Goal: Information Seeking & Learning: Learn about a topic

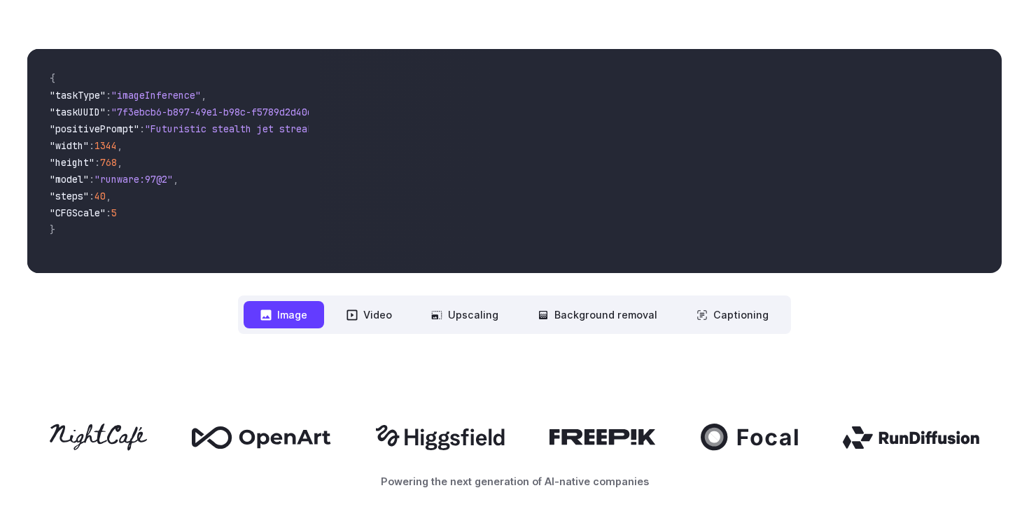
scroll to position [141, 0]
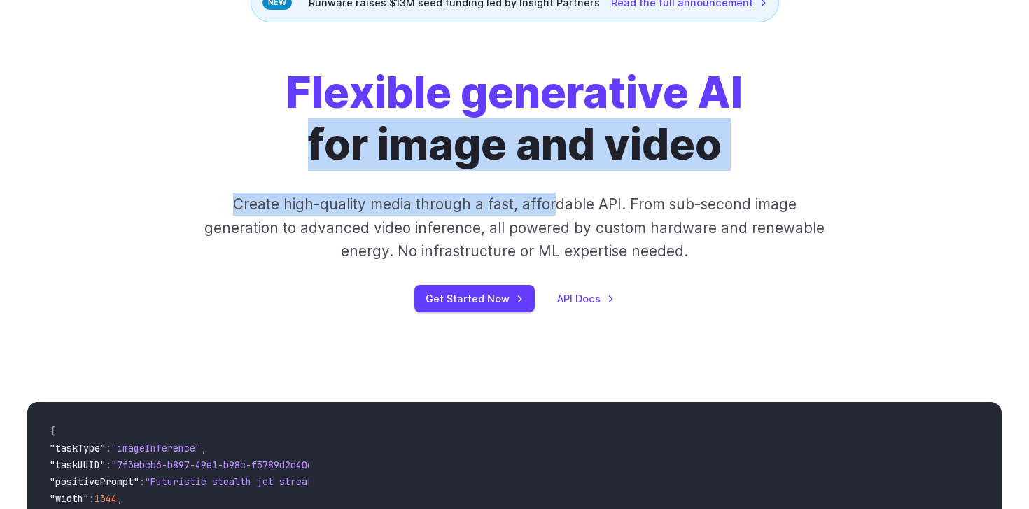
drag, startPoint x: 266, startPoint y: 127, endPoint x: 551, endPoint y: 211, distance: 297.4
click at [554, 210] on div "Flexible generative AI for image and video Create high-quality media through a …" at bounding box center [515, 189] width 780 height 245
click at [551, 211] on p "Create high-quality media through a fast, affordable API. From sub-second image…" at bounding box center [514, 227] width 623 height 70
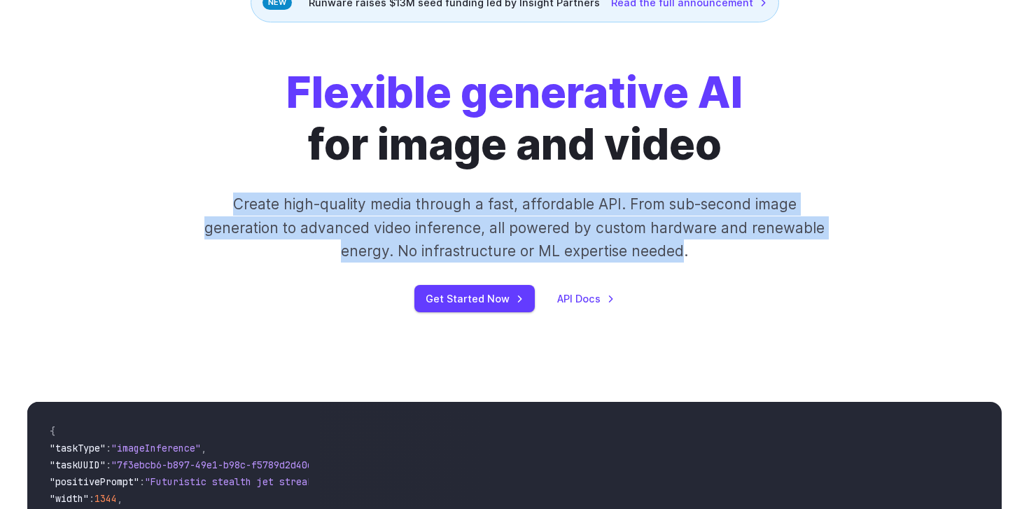
drag, startPoint x: 684, startPoint y: 251, endPoint x: 528, endPoint y: 188, distance: 168.0
click at [527, 188] on div "Flexible generative AI for image and video Create high-quality media through a …" at bounding box center [515, 189] width 780 height 245
click at [528, 188] on div "Flexible generative AI for image and video Create high-quality media through a …" at bounding box center [515, 189] width 780 height 245
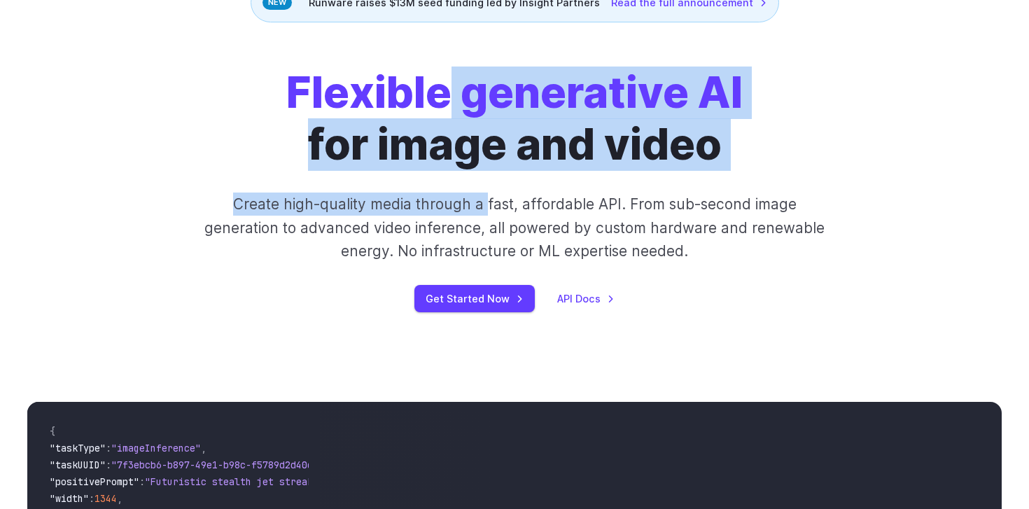
drag, startPoint x: 444, startPoint y: 93, endPoint x: 491, endPoint y: 221, distance: 136.4
click at [491, 220] on div "Flexible generative AI for image and video Create high-quality media through a …" at bounding box center [515, 189] width 780 height 245
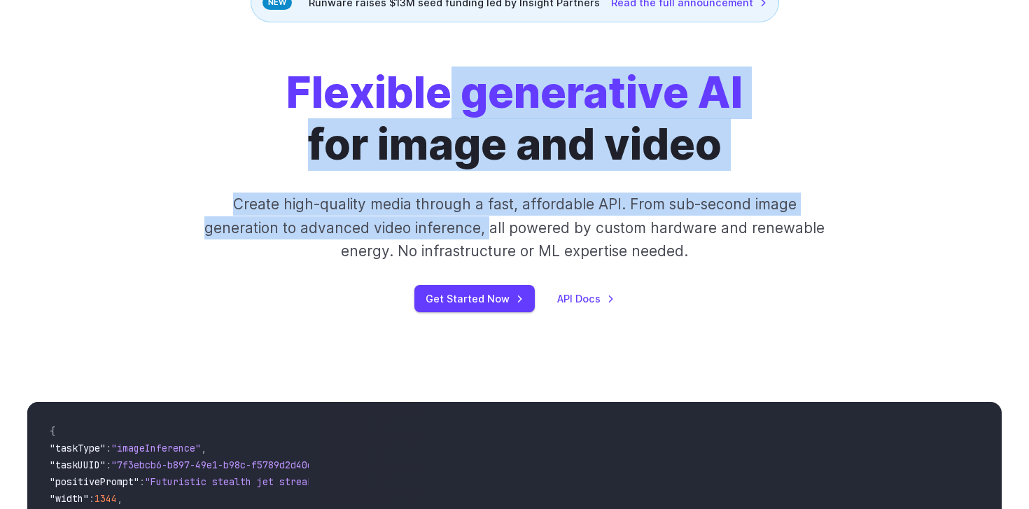
click at [491, 221] on p "Create high-quality media through a fast, affordable API. From sub-second image…" at bounding box center [514, 227] width 623 height 70
drag, startPoint x: 523, startPoint y: 91, endPoint x: 533, endPoint y: 261, distance: 170.3
click at [533, 261] on div "Flexible generative AI for image and video Create high-quality media through a …" at bounding box center [515, 189] width 780 height 245
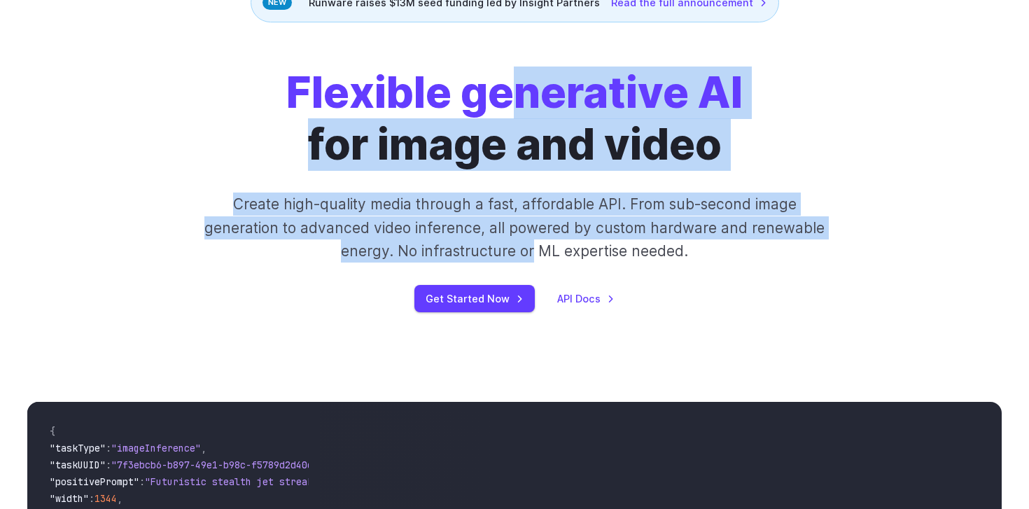
click at [533, 261] on p "Create high-quality media through a fast, affordable API. From sub-second image…" at bounding box center [514, 227] width 623 height 70
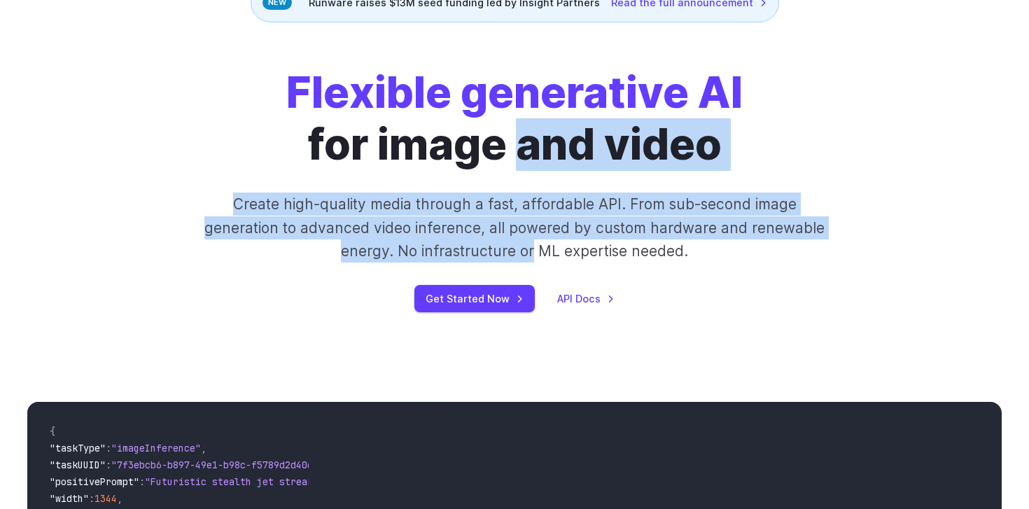
drag, startPoint x: 533, startPoint y: 261, endPoint x: 526, endPoint y: 143, distance: 117.8
click at [526, 143] on div "Flexible generative AI for image and video Create high-quality media through a …" at bounding box center [515, 189] width 780 height 245
click at [526, 143] on h1 "Flexible generative AI for image and video" at bounding box center [514, 118] width 456 height 103
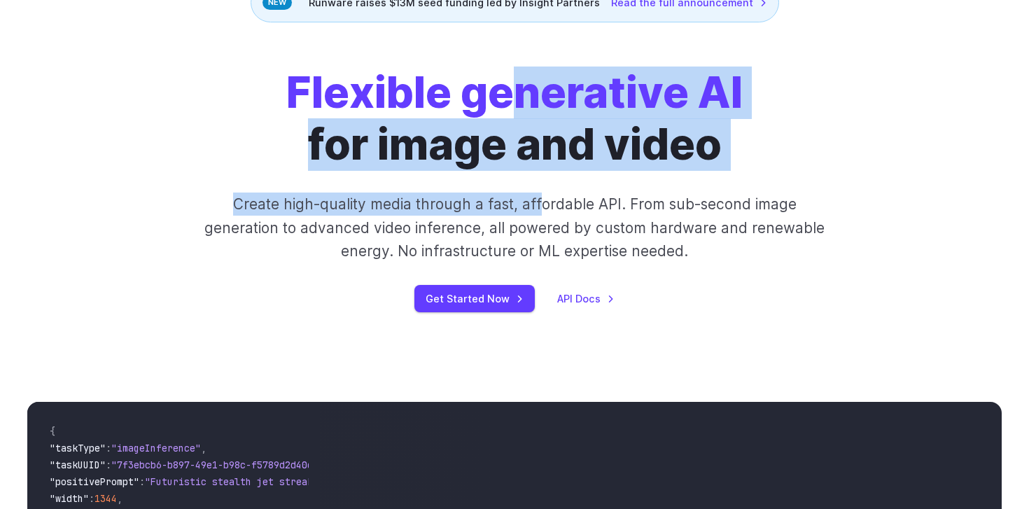
drag, startPoint x: 522, startPoint y: 97, endPoint x: 543, endPoint y: 232, distance: 136.7
click at [543, 232] on div "Flexible generative AI for image and video Create high-quality media through a …" at bounding box center [515, 189] width 780 height 245
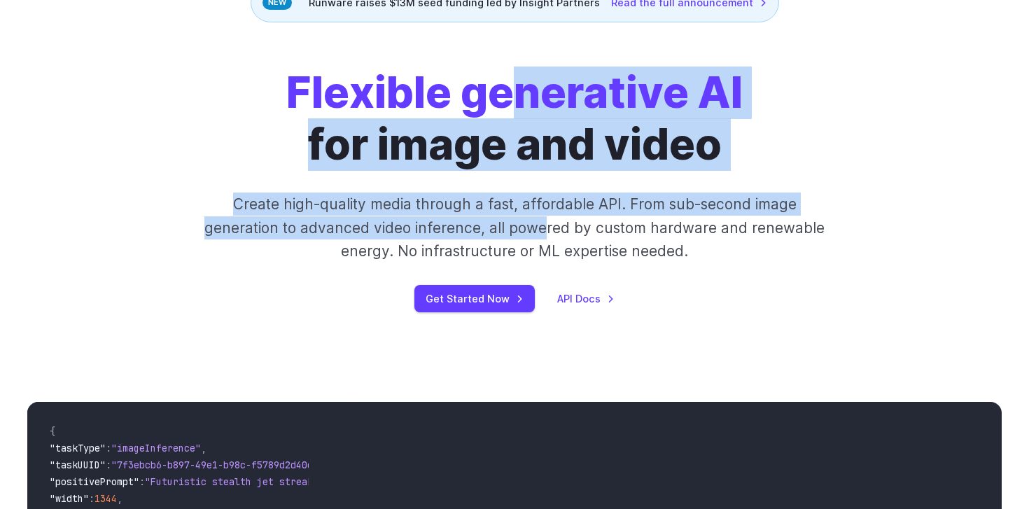
click at [543, 232] on p "Create high-quality media through a fast, affordable API. From sub-second image…" at bounding box center [514, 227] width 623 height 70
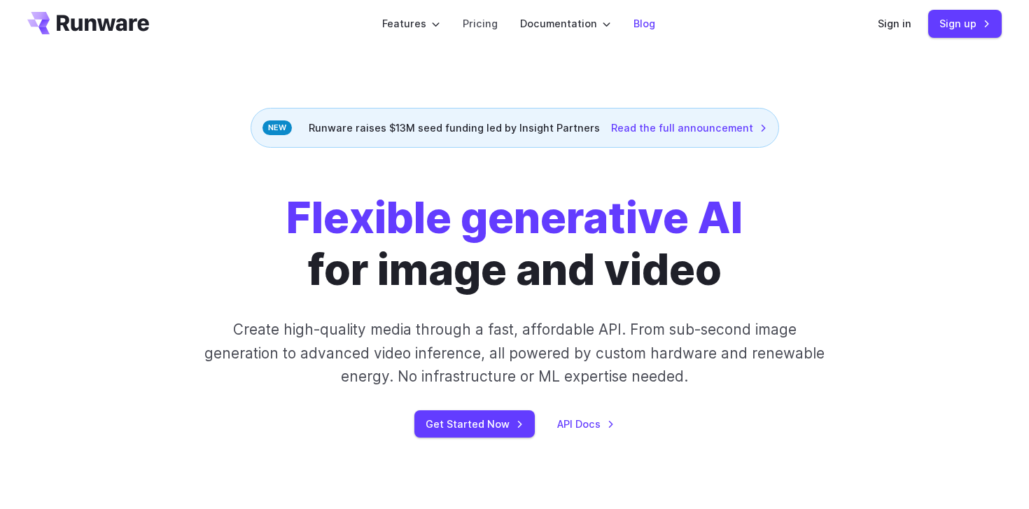
scroll to position [0, 0]
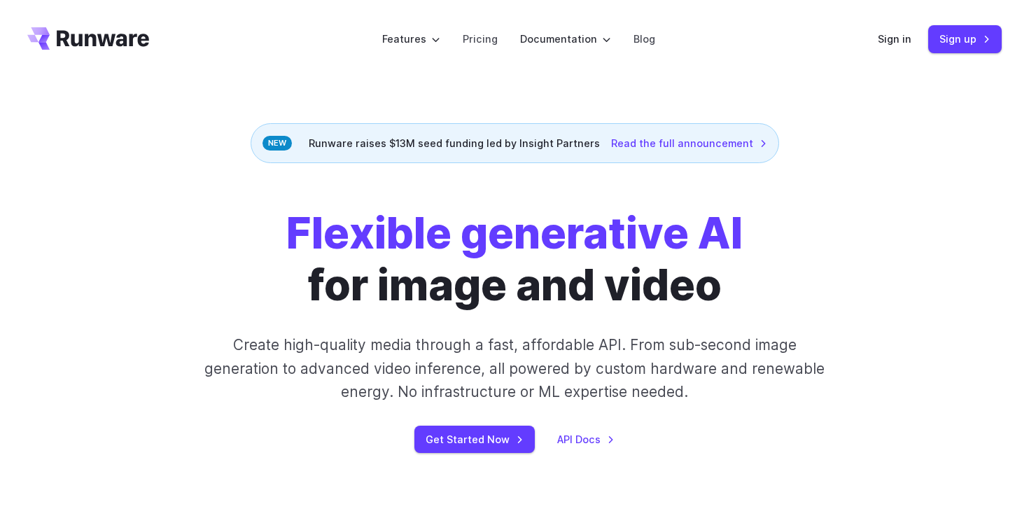
click at [796, 44] on header "Features Tasks Image generation Video generation Sonic Inference Engine™ Models…" at bounding box center [514, 39] width 1008 height 78
